Goal: Check status: Check status

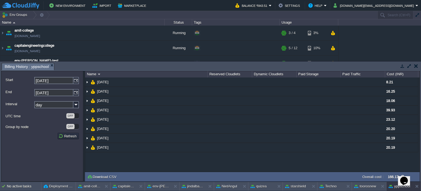
scroll to position [114, 0]
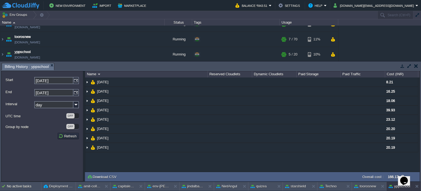
click at [414, 66] on td at bounding box center [416, 66] width 7 height 7
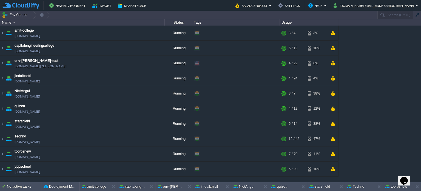
scroll to position [0, 0]
click at [4, 152] on img at bounding box center [2, 153] width 4 height 15
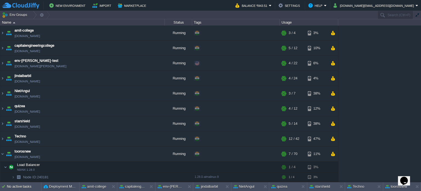
scroll to position [55, 0]
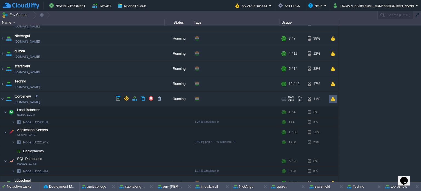
click at [334, 100] on button "button" at bounding box center [333, 98] width 5 height 5
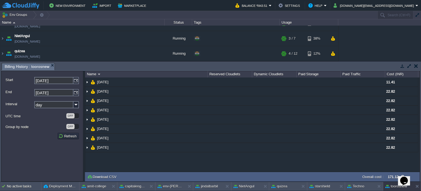
click at [416, 64] on button "button" at bounding box center [416, 65] width 4 height 5
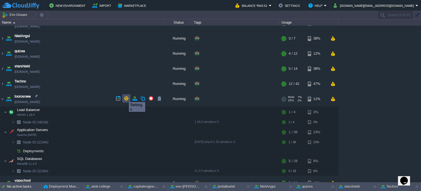
click at [125, 97] on button "button" at bounding box center [126, 98] width 5 height 5
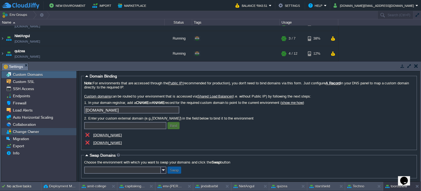
click at [49, 131] on div "Change Owner" at bounding box center [38, 131] width 75 height 7
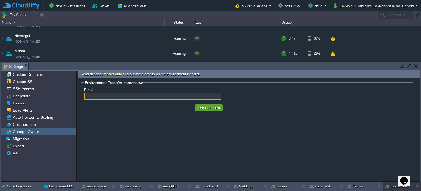
click at [417, 65] on button "button" at bounding box center [416, 65] width 4 height 5
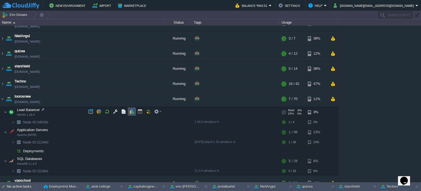
click at [132, 110] on button "button" at bounding box center [131, 111] width 5 height 5
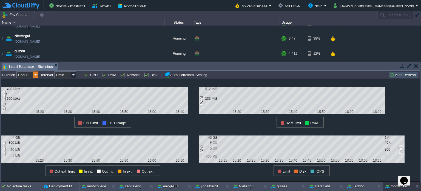
click at [35, 76] on img at bounding box center [35, 74] width 5 height 7
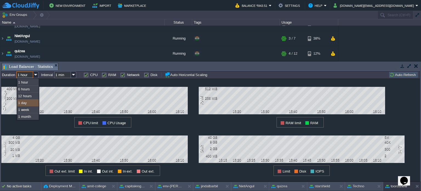
click at [23, 102] on div "1 day" at bounding box center [27, 102] width 21 height 7
type input "1 day"
type input "1 hour"
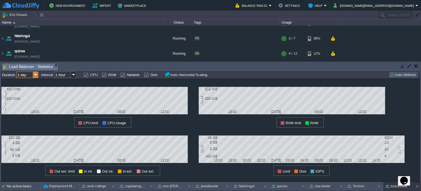
click at [35, 75] on img at bounding box center [35, 74] width 5 height 7
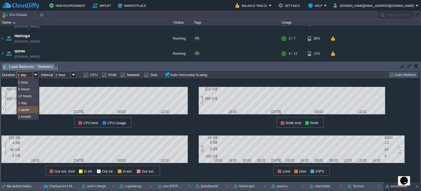
click at [26, 107] on div "1 week" at bounding box center [27, 109] width 21 height 7
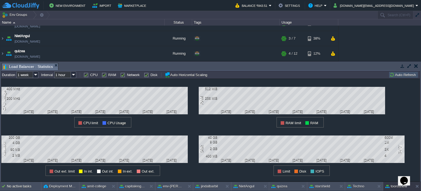
click at [5, 119] on div "1 CPU Usage 400 MHz 200 MHz [DATE] [DATE] [DATE] [DATE] [DATE] [DATE] [DATE] CP…" at bounding box center [99, 103] width 197 height 49
click at [36, 74] on img at bounding box center [35, 74] width 5 height 7
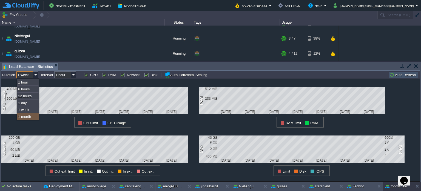
click at [27, 117] on div "1 month" at bounding box center [27, 116] width 21 height 7
type input "1 month"
